Goal: Information Seeking & Learning: Find specific fact

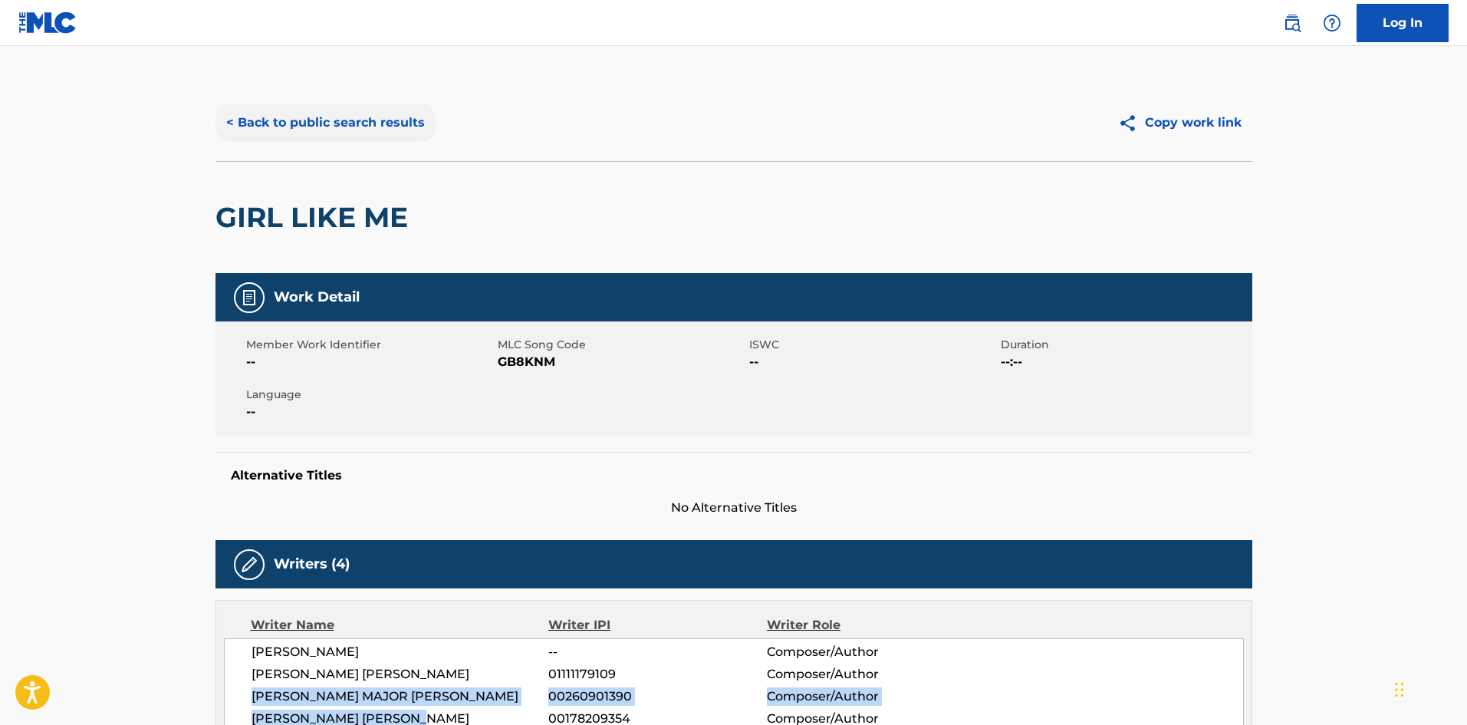
click at [380, 127] on button "< Back to public search results" at bounding box center [326, 123] width 220 height 38
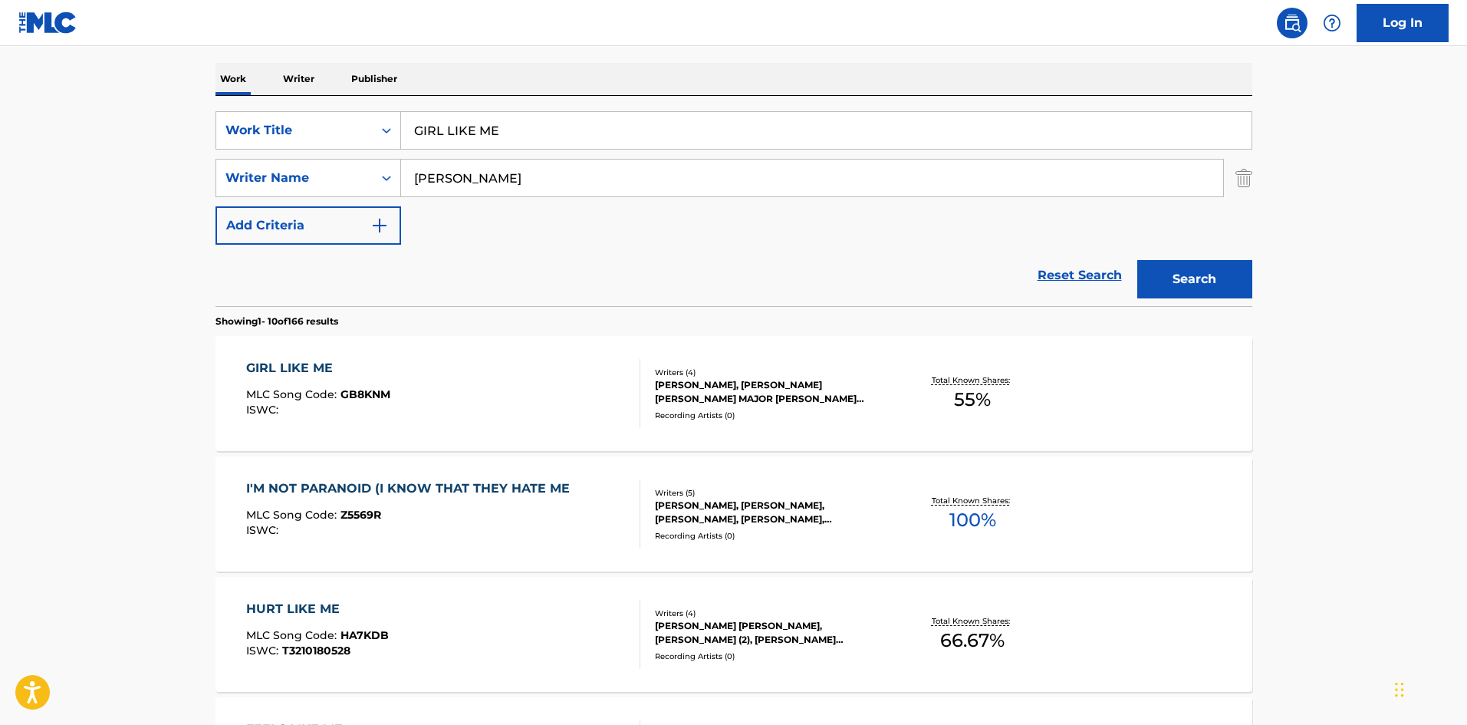
click at [528, 130] on input "GIRL LIKE ME" at bounding box center [826, 130] width 851 height 37
type input "NORTHERN SKY"
type input "MOTTE"
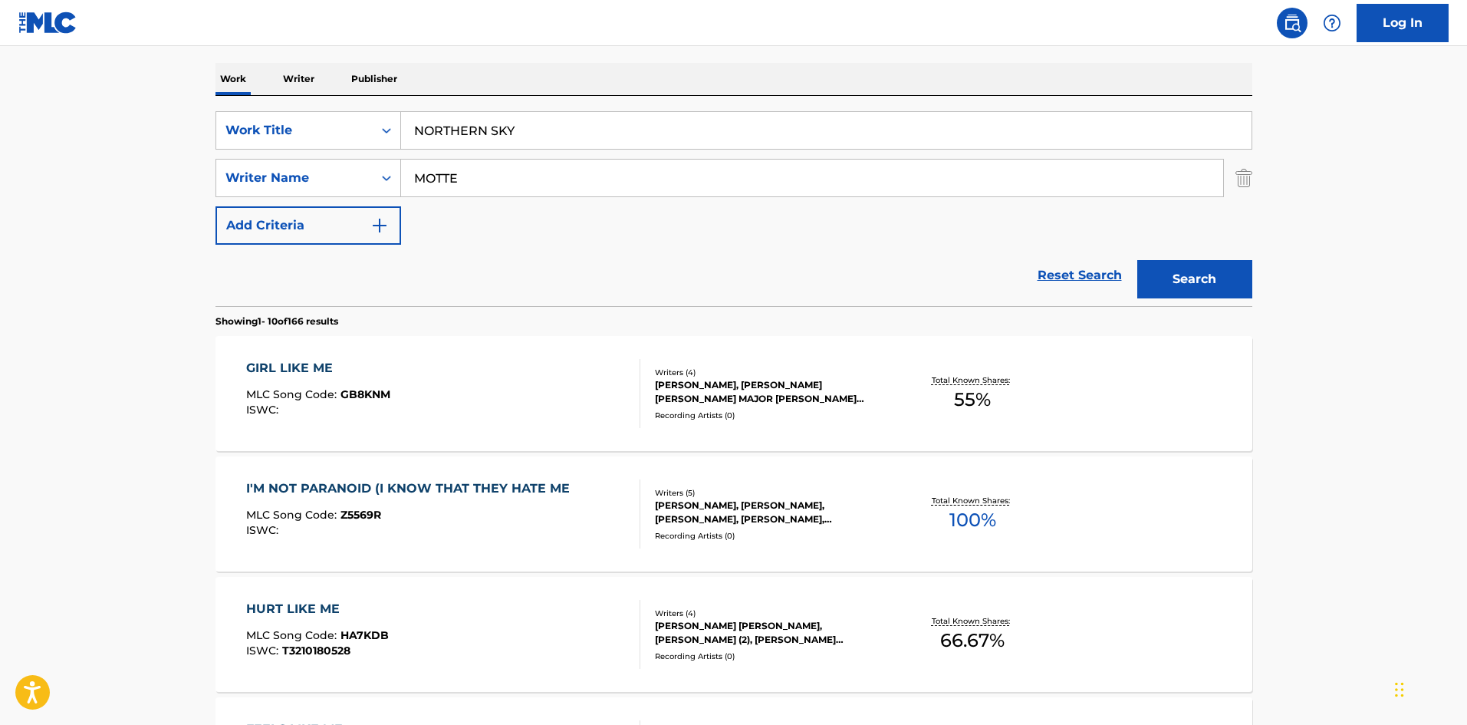
click at [1138, 260] on button "Search" at bounding box center [1195, 279] width 115 height 38
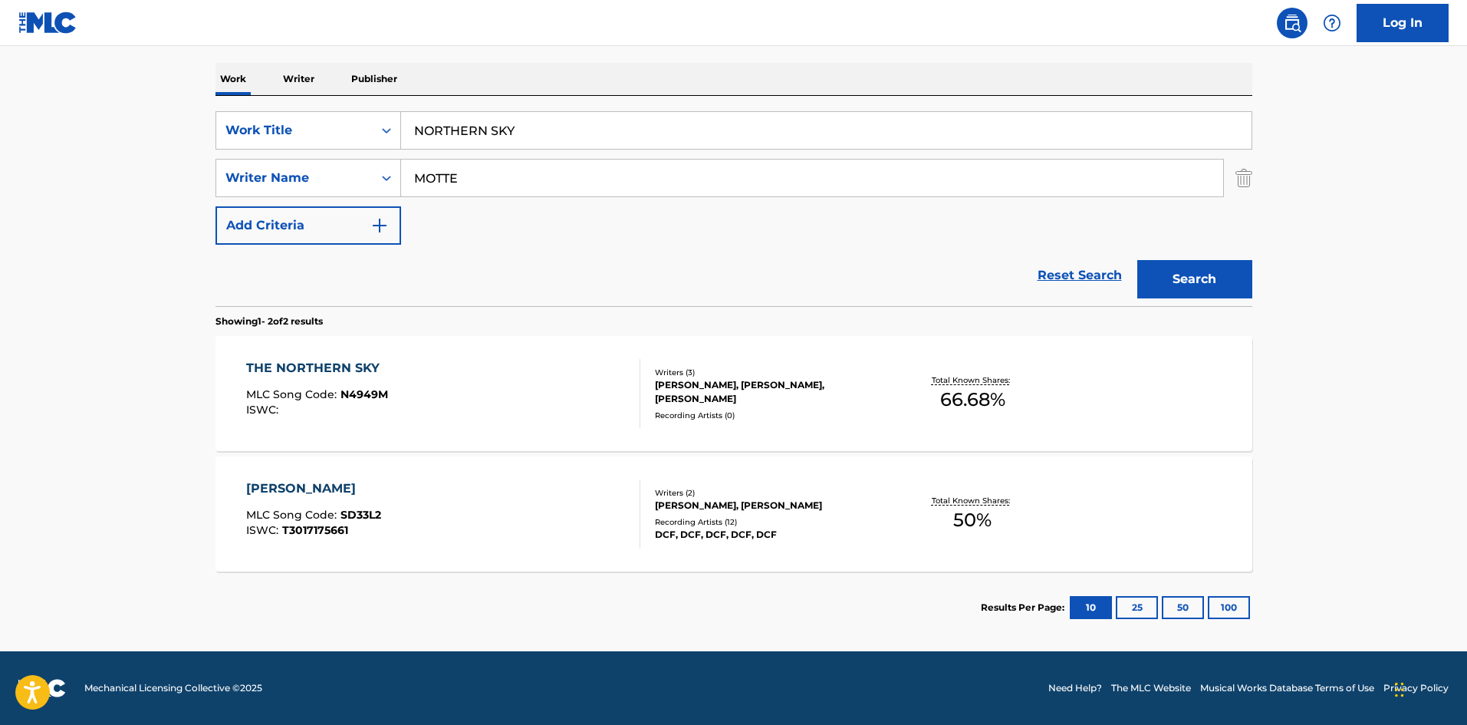
click at [491, 454] on section "THE NORTHERN SKY MLC Song Code : N4949M ISWC : Writers ( 3 ) [PERSON_NAME], [PE…" at bounding box center [734, 449] width 1037 height 243
click at [517, 422] on div "THE NORTHERN SKY MLC Song Code : N4949M ISWC :" at bounding box center [443, 393] width 394 height 69
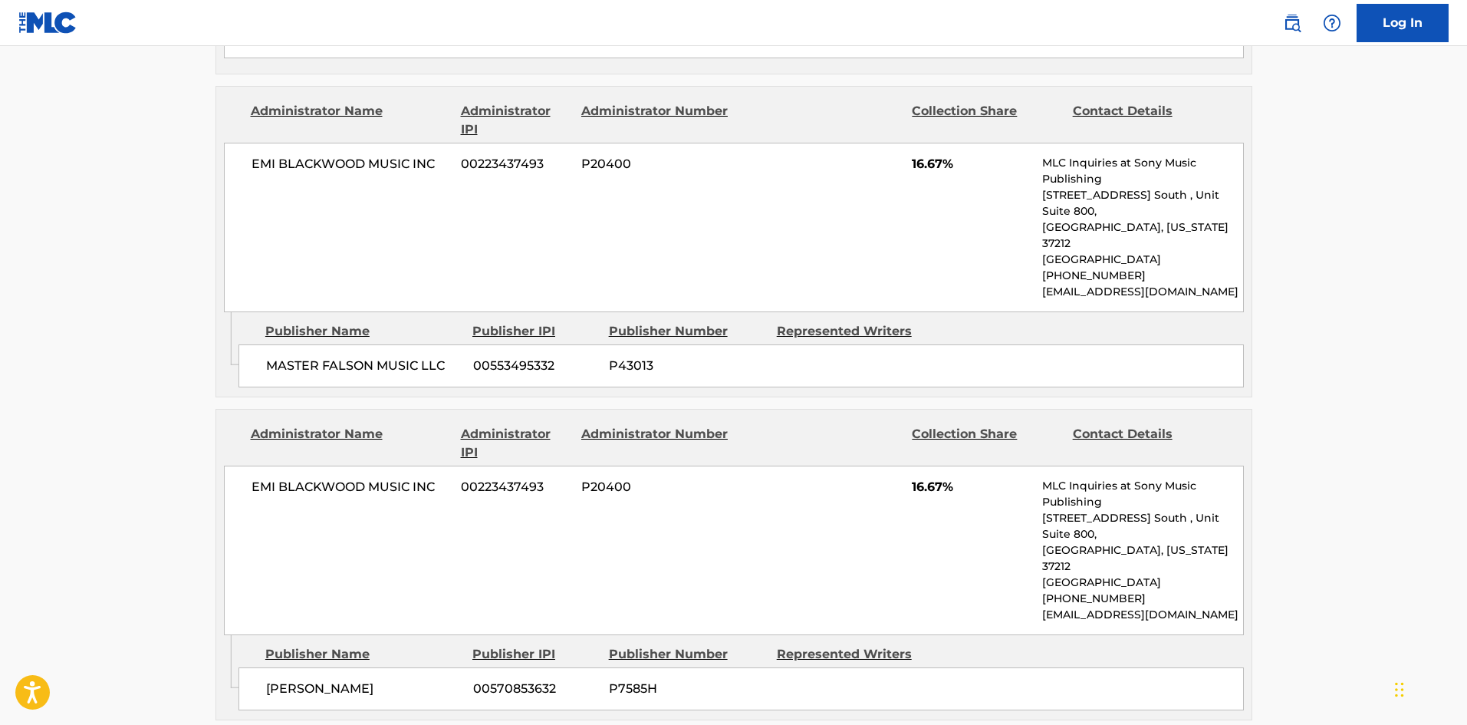
scroll to position [997, 0]
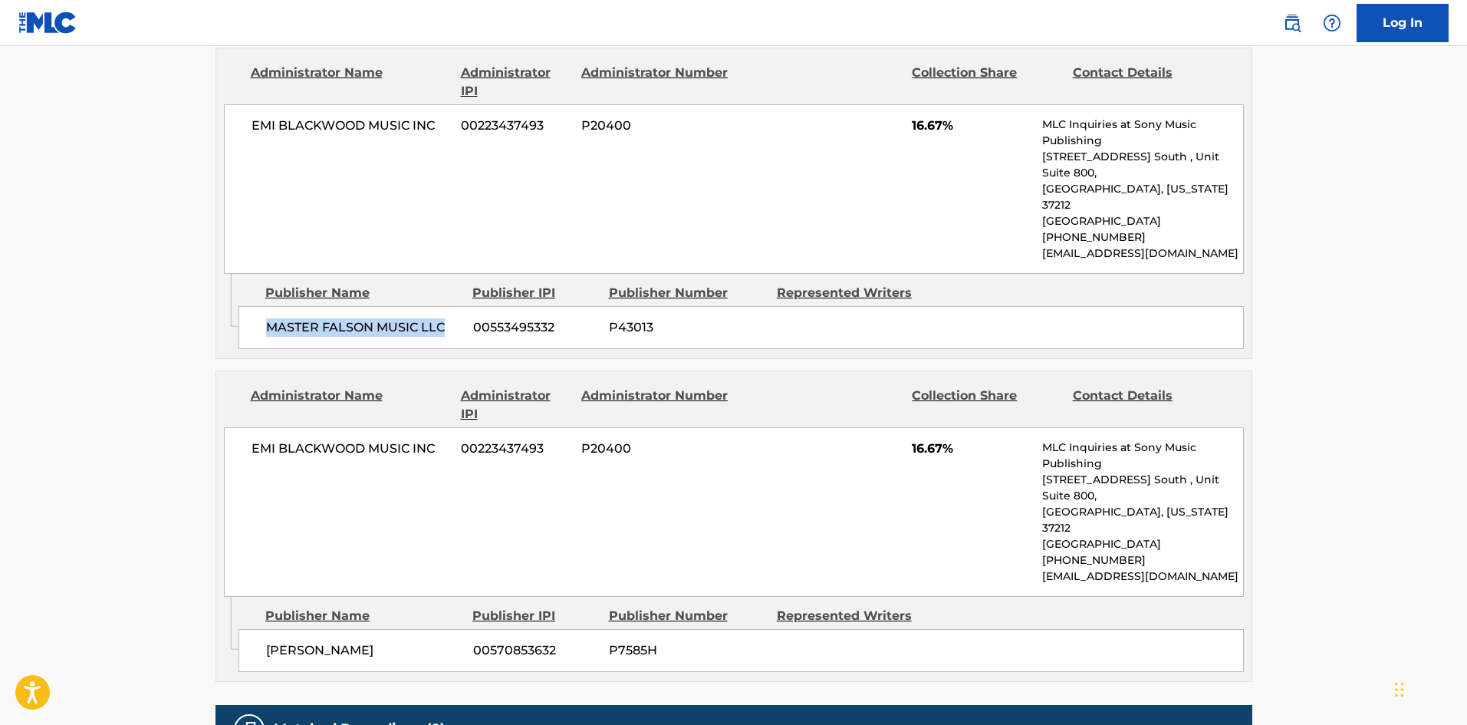
drag, startPoint x: 465, startPoint y: 272, endPoint x: 272, endPoint y: 268, distance: 193.3
click at [271, 306] on div "MASTER FALSON MUSIC LLC 00553495332 P43013" at bounding box center [742, 327] width 1006 height 43
copy span "MASTER FALSON MUSIC LLC"
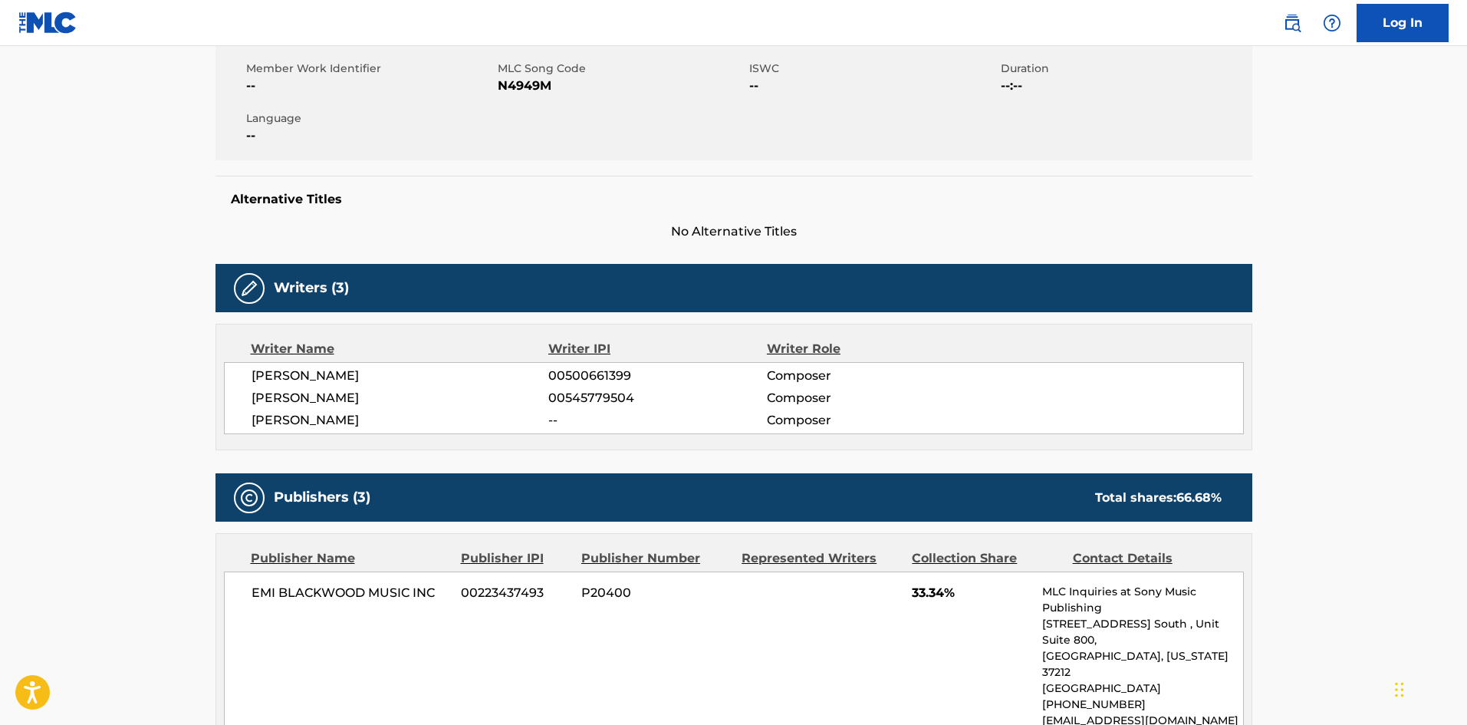
scroll to position [0, 0]
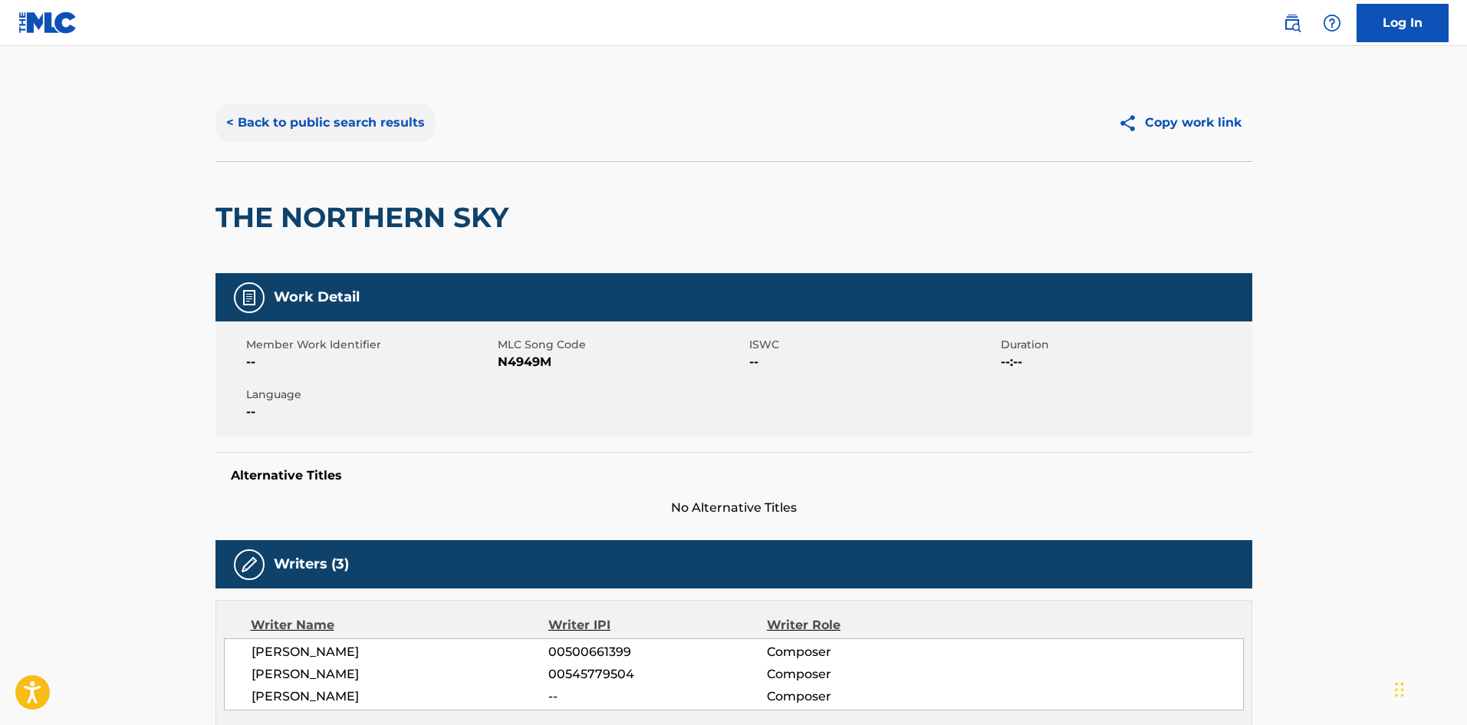
click at [364, 129] on button "< Back to public search results" at bounding box center [326, 123] width 220 height 38
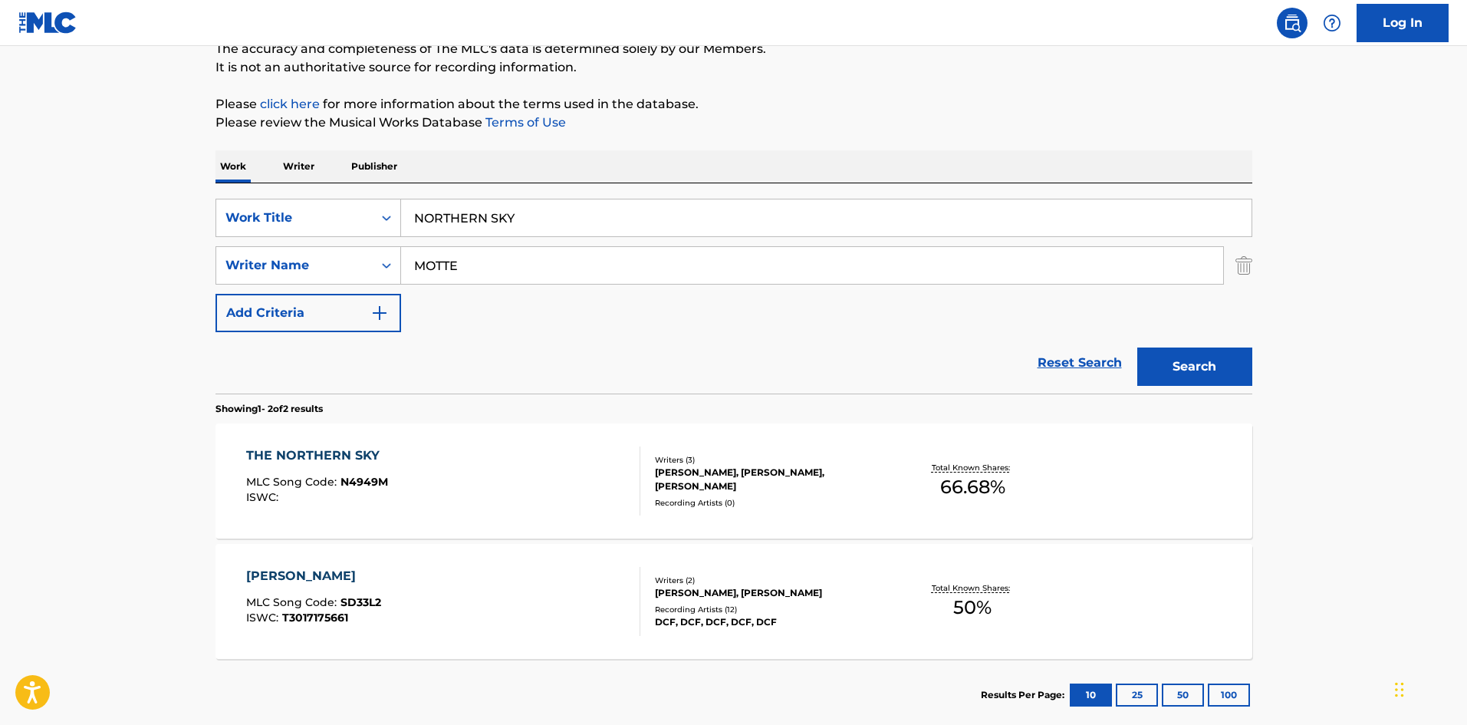
click at [440, 208] on input "NORTHERN SKY" at bounding box center [826, 217] width 851 height 37
type input "STATESIDE"
type input "[PERSON_NAME]"
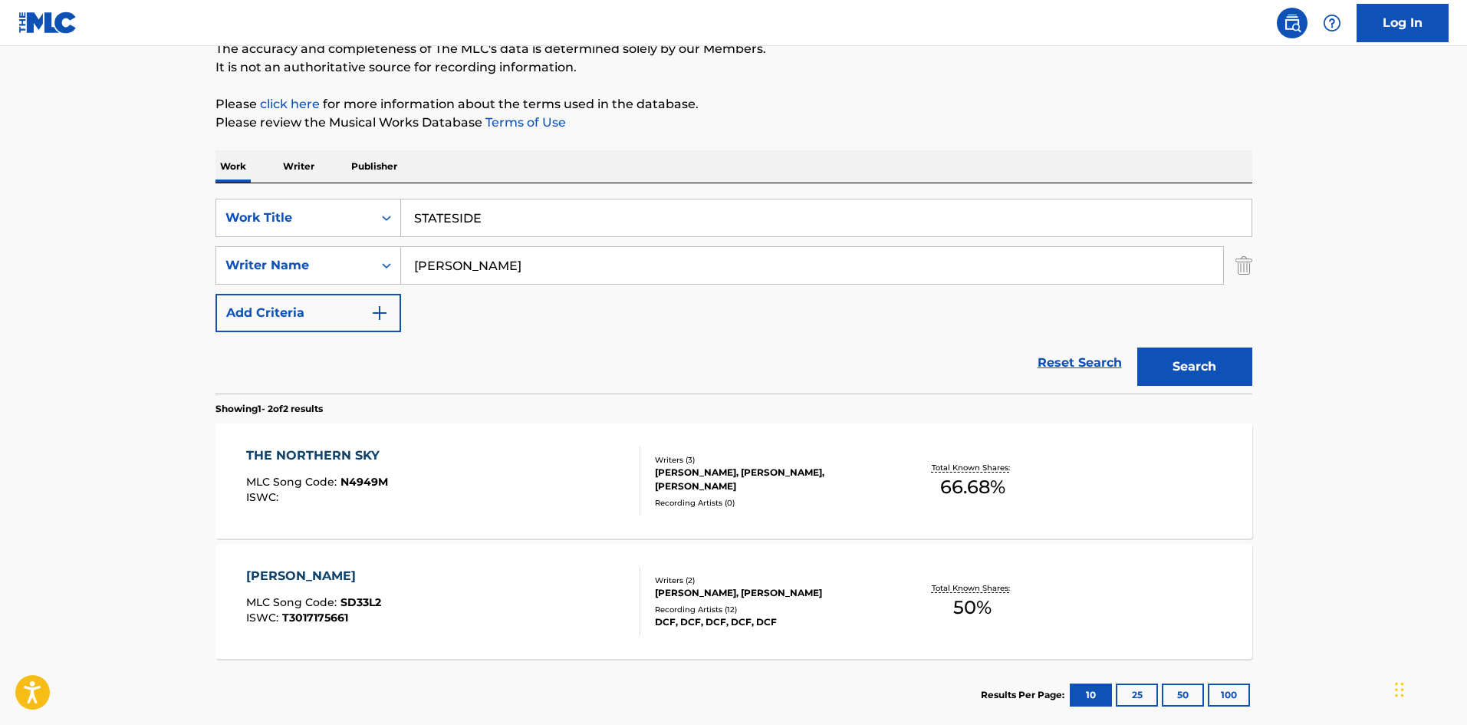
click at [1138, 347] on button "Search" at bounding box center [1195, 366] width 115 height 38
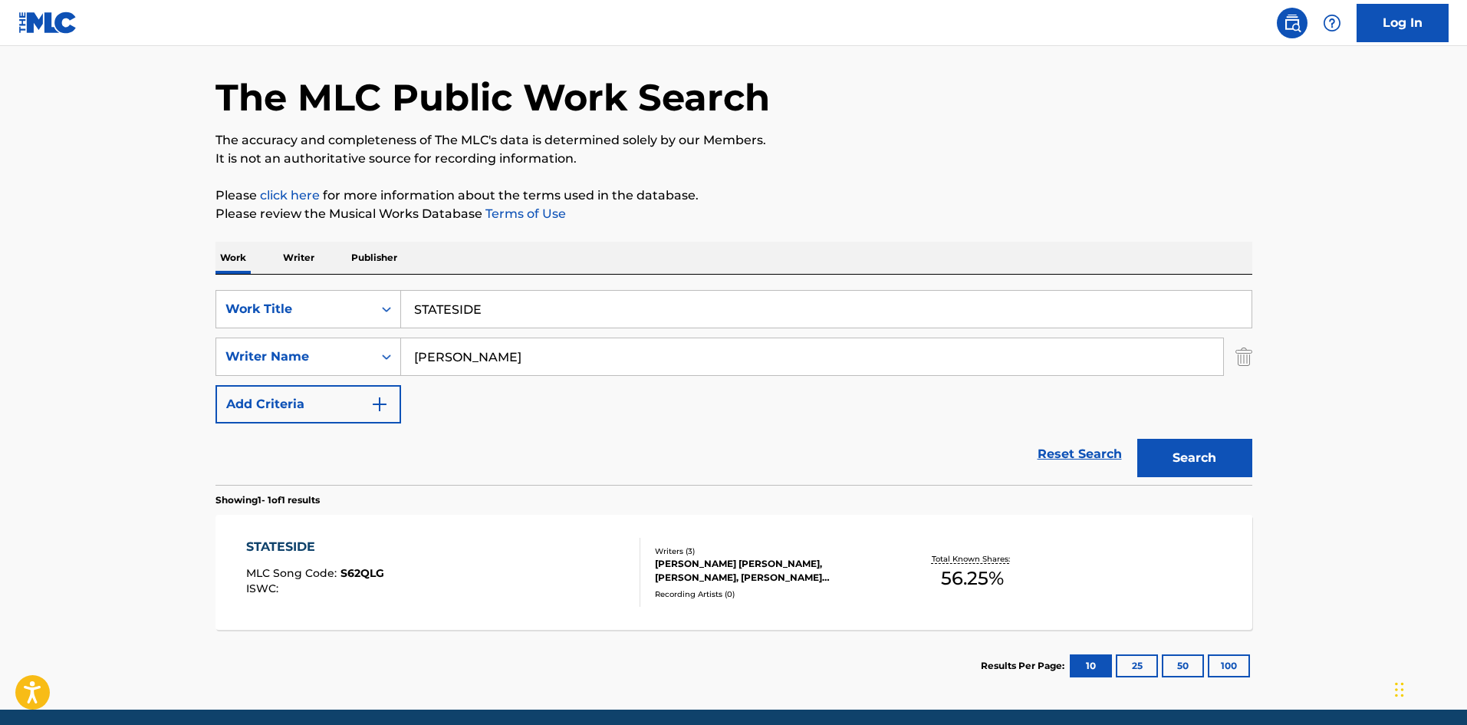
scroll to position [110, 0]
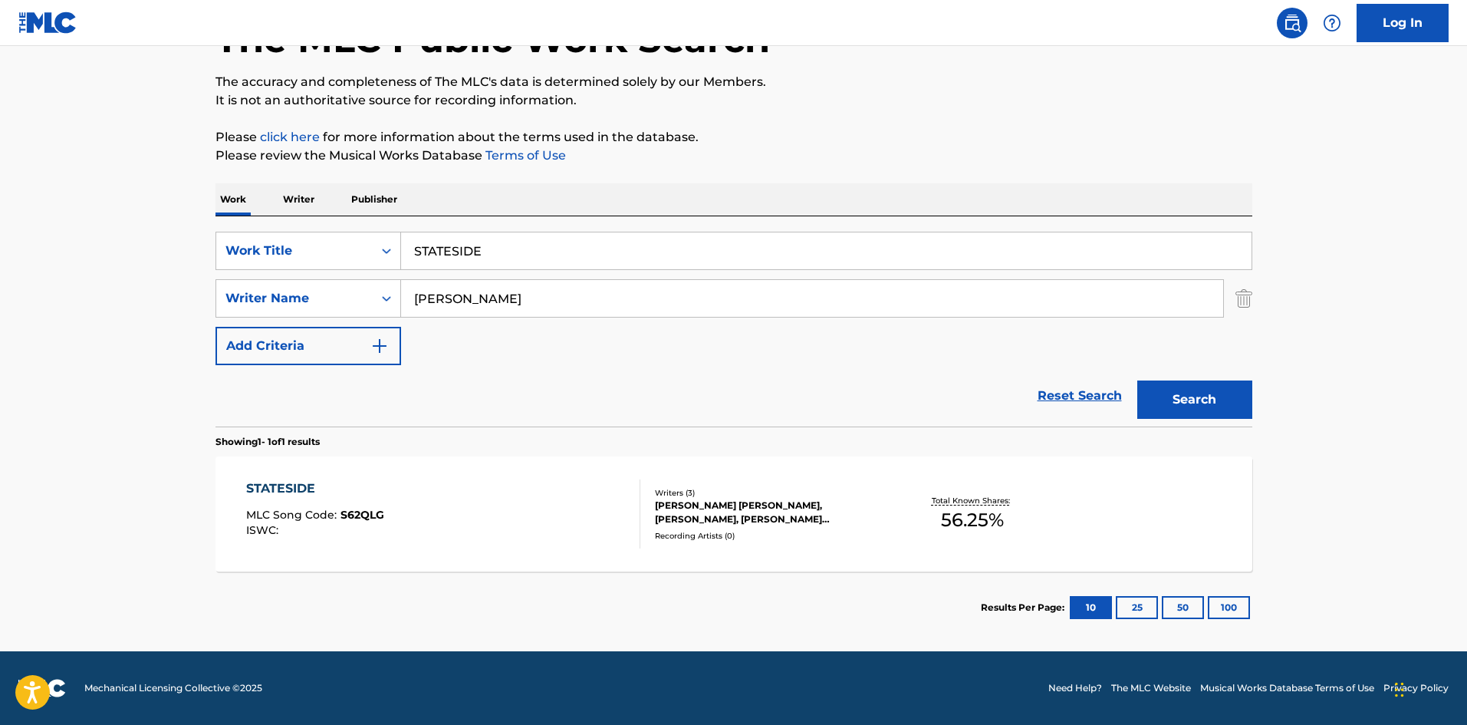
click at [527, 525] on div "STATESIDE MLC Song Code : S62QLG ISWC :" at bounding box center [443, 513] width 394 height 69
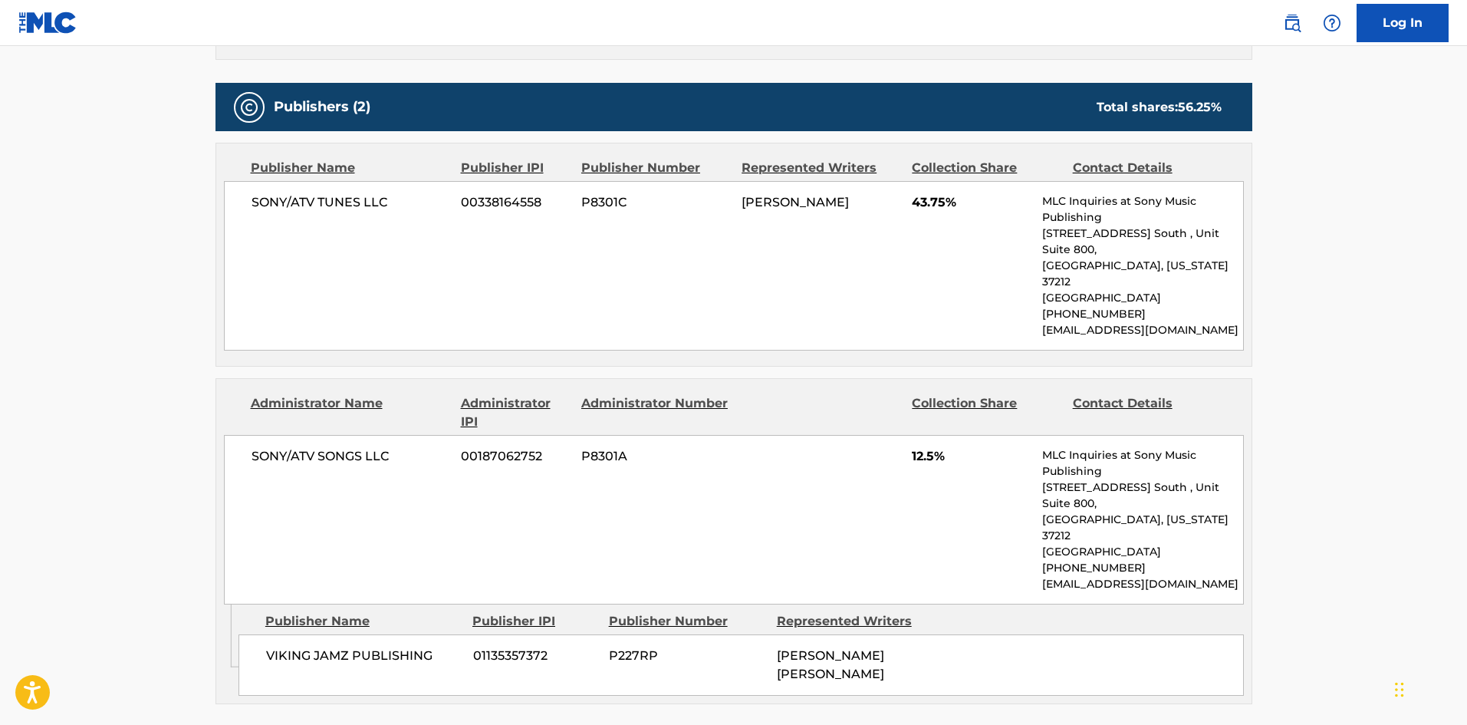
scroll to position [707, 0]
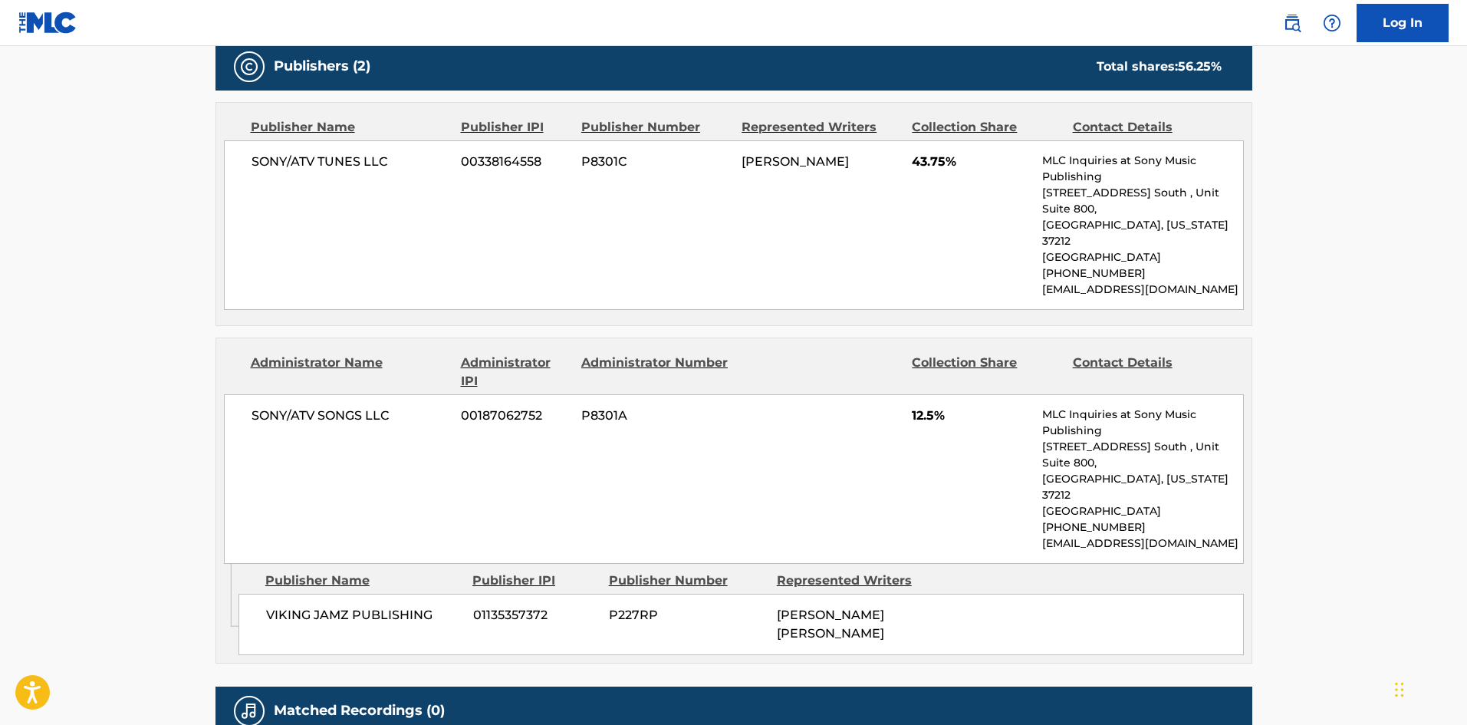
click at [387, 606] on span "VIKING JAMZ PUBLISHING" at bounding box center [364, 615] width 196 height 18
copy div "VIKING JAMZ PUBLISHING"
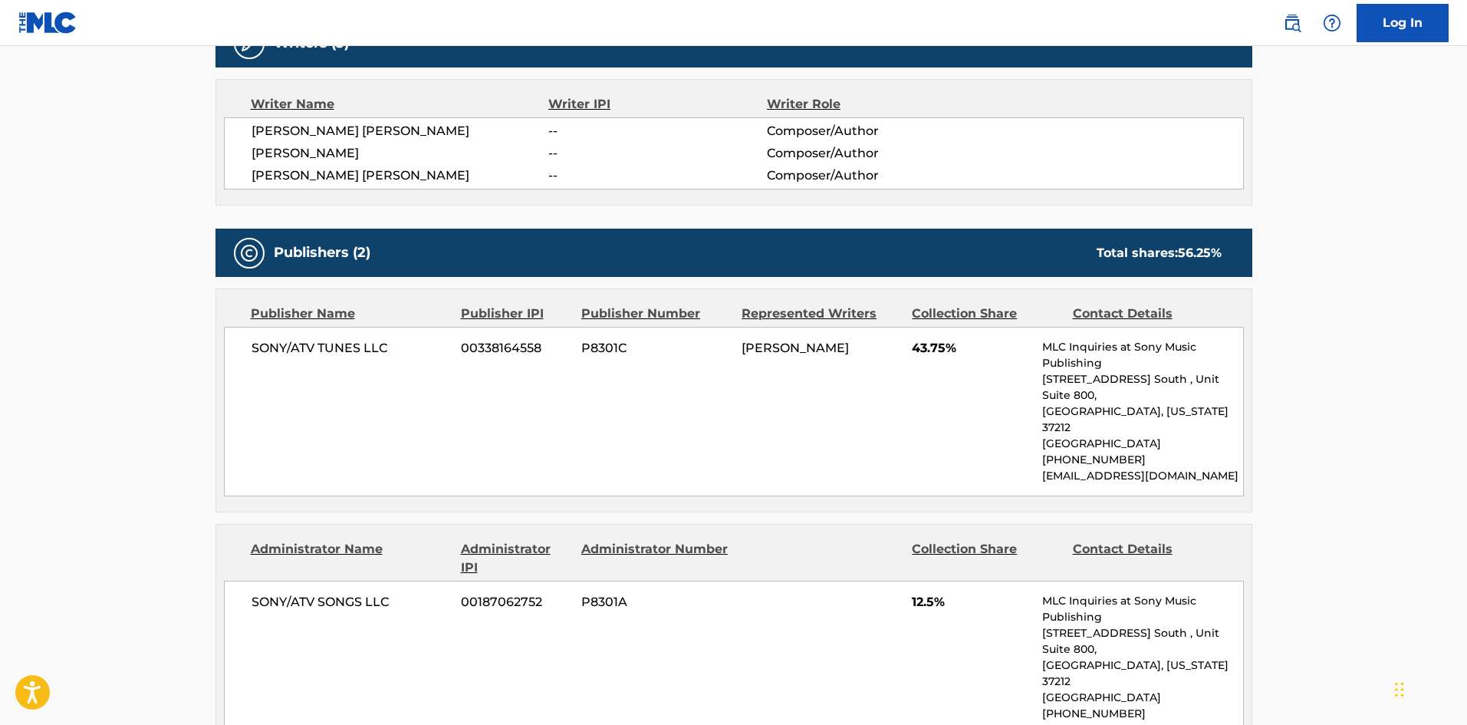
scroll to position [537, 0]
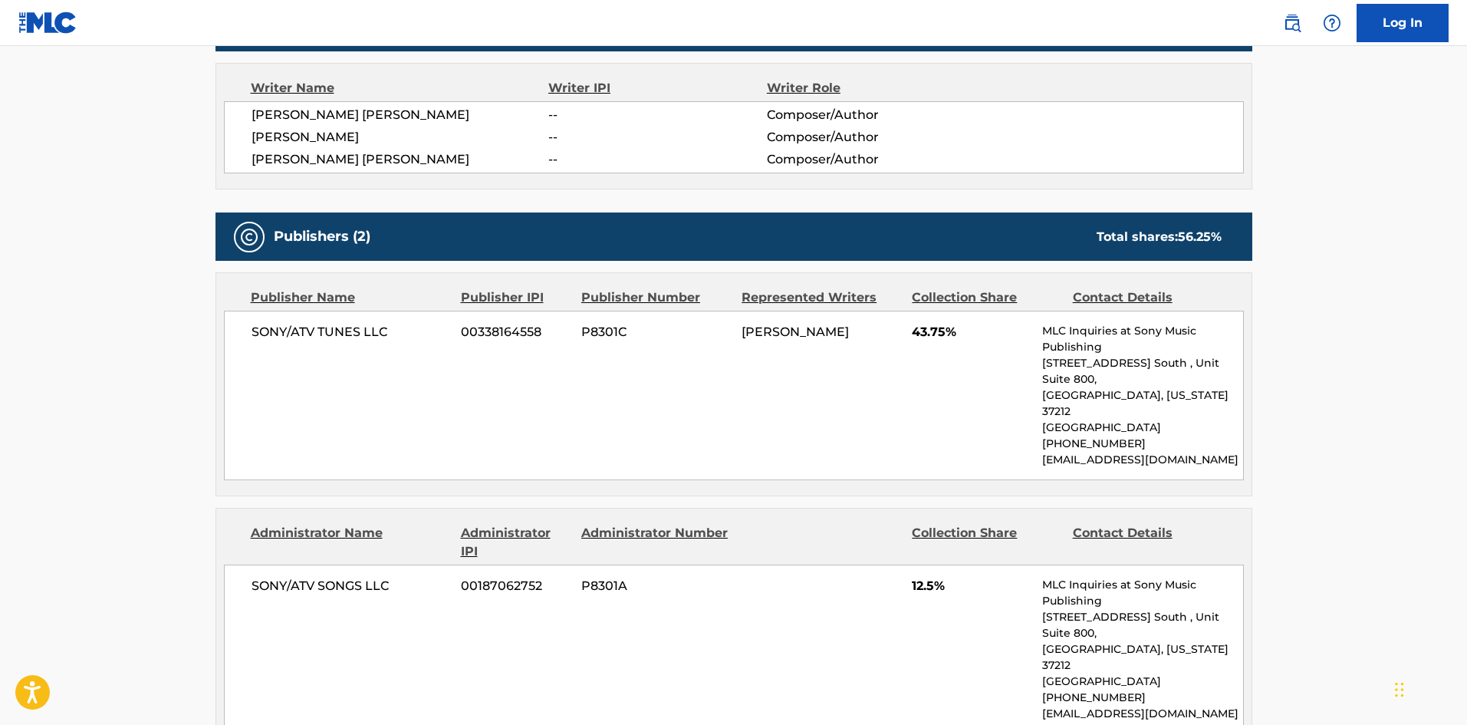
click at [1412, 458] on main "< Back to public search results Copy work link STATESIDE Work Detail Member Wor…" at bounding box center [733, 243] width 1467 height 1468
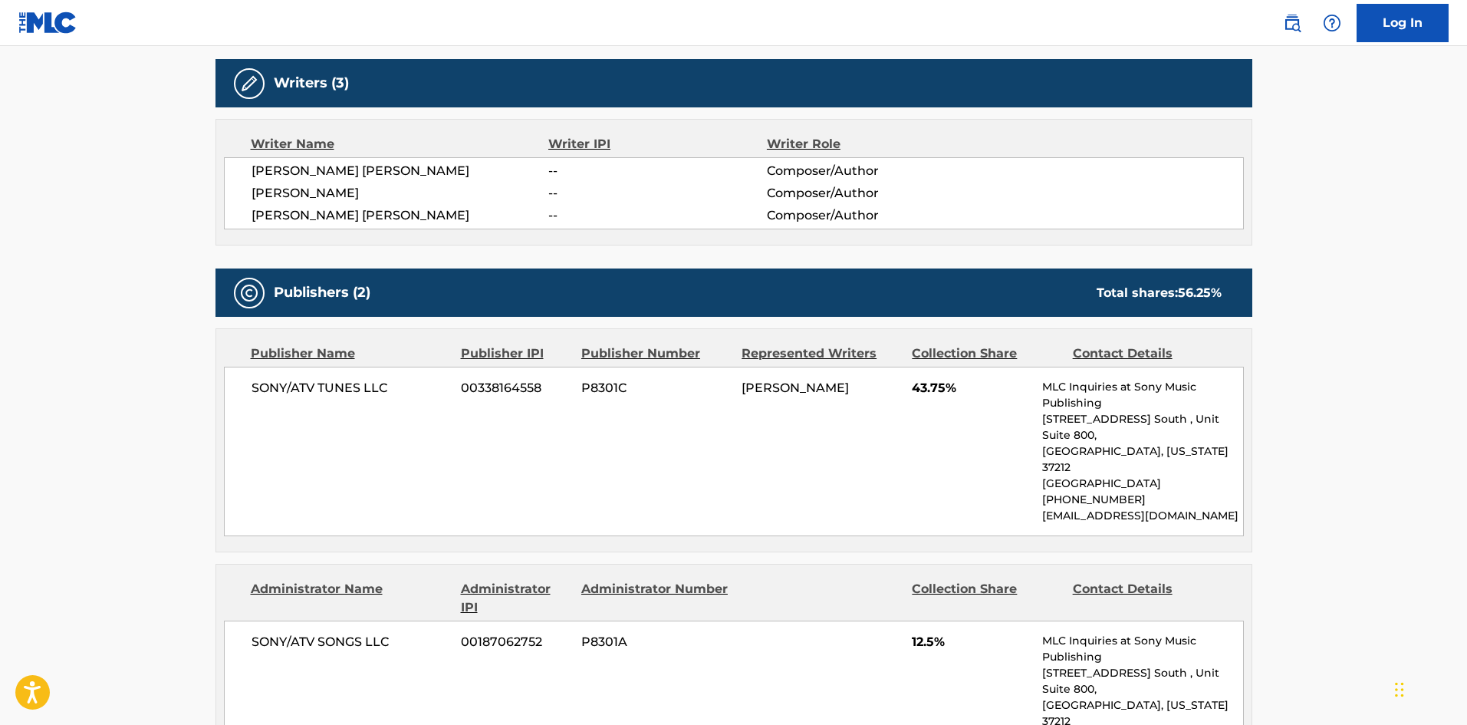
scroll to position [460, 0]
